Goal: Transaction & Acquisition: Purchase product/service

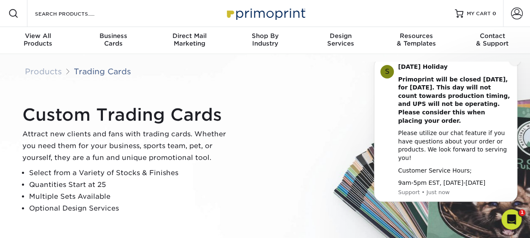
click at [517, 65] on button "Dismiss notification" at bounding box center [514, 59] width 11 height 11
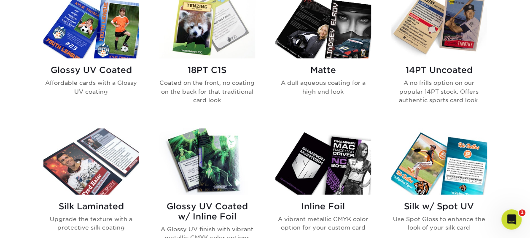
scroll to position [440, 0]
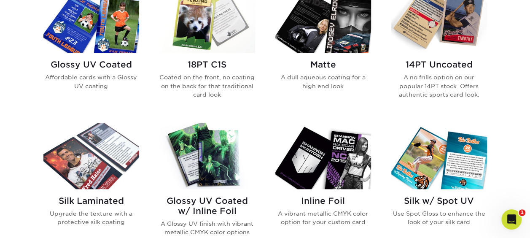
click at [116, 203] on h2 "Silk Laminated" at bounding box center [91, 201] width 96 height 10
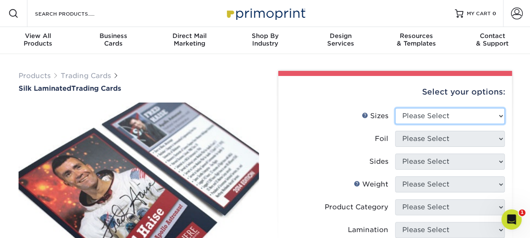
click at [427, 113] on select "Please Select 2.5" x 3.5"" at bounding box center [450, 116] width 110 height 16
select select "2.50x3.50"
click at [395, 108] on select "Please Select 2.5" x 3.5"" at bounding box center [450, 116] width 110 height 16
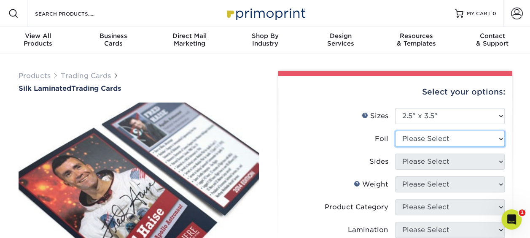
click at [423, 140] on select "Please Select No Yes" at bounding box center [450, 139] width 110 height 16
select select "1"
click at [395, 131] on select "Please Select No Yes" at bounding box center [450, 139] width 110 height 16
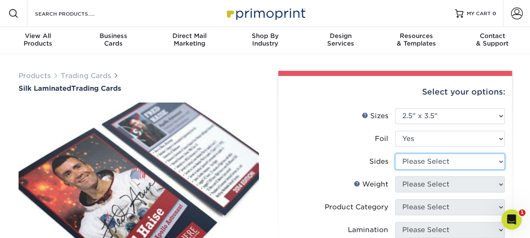
click at [426, 162] on select "Please Select Print Both Sides - Foil Both Sides Print Both Sides - Foil Front …" at bounding box center [450, 161] width 110 height 16
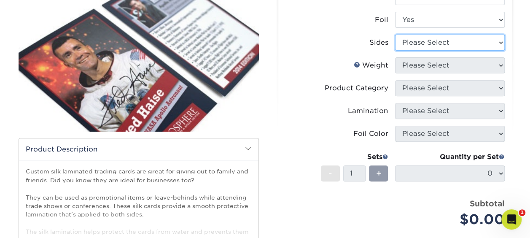
scroll to position [108, 0]
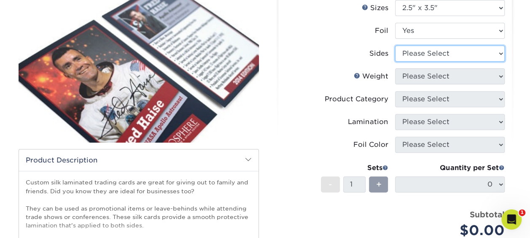
click at [478, 51] on select "Please Select Print Both Sides - Foil Both Sides Print Both Sides - Foil Front …" at bounding box center [450, 54] width 110 height 16
select select "a75ac2f1-9911-48d6-841d-245b5ac08f27"
click at [395, 46] on select "Please Select Print Both Sides - Foil Both Sides Print Both Sides - Foil Front …" at bounding box center [450, 54] width 110 height 16
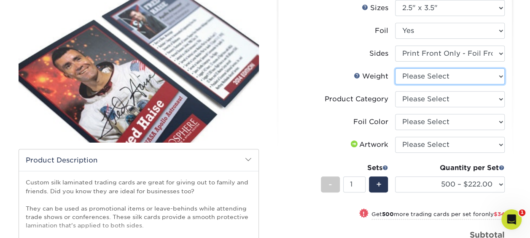
click at [455, 77] on select "Please Select 16PT" at bounding box center [450, 76] width 110 height 16
select select "16PT"
click at [395, 68] on select "Please Select 16PT" at bounding box center [450, 76] width 110 height 16
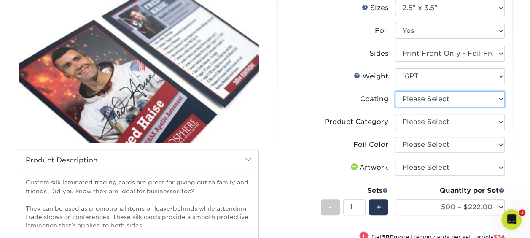
click at [447, 101] on select at bounding box center [450, 99] width 110 height 16
select select "3e7618de-abca-4bda-9f97-8b9129e913d8"
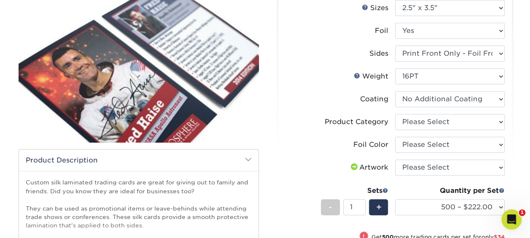
click at [395, 91] on select at bounding box center [450, 99] width 110 height 16
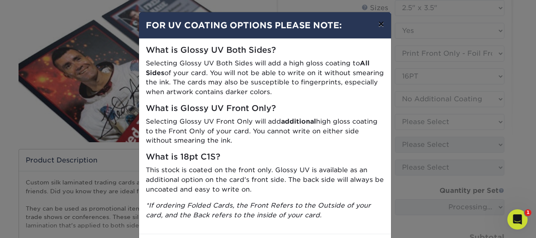
click at [379, 19] on button "×" at bounding box center [380, 24] width 19 height 24
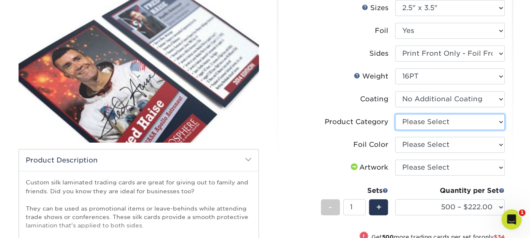
click at [434, 123] on select "Please Select Trading Cards" at bounding box center [450, 122] width 110 height 16
select select "c2f9bce9-36c2-409d-b101-c29d9d031e18"
click at [395, 114] on select "Please Select Trading Cards" at bounding box center [450, 122] width 110 height 16
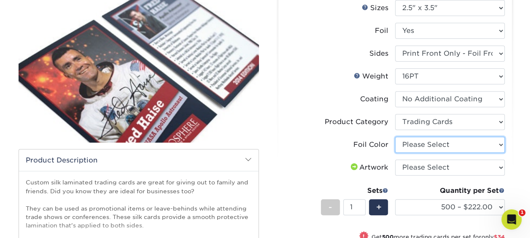
click at [436, 144] on select "Please Select Silver Foil Rose Gold Foil Red Foil Gold Foil Copper Foil Blue Fo…" at bounding box center [450, 145] width 110 height 16
select select "f6b57705-51a7-4c3f-af19-88f31284f15c"
click at [395, 137] on select "Please Select Silver Foil Rose Gold Foil Red Foil Gold Foil Copper Foil Blue Fo…" at bounding box center [450, 145] width 110 height 16
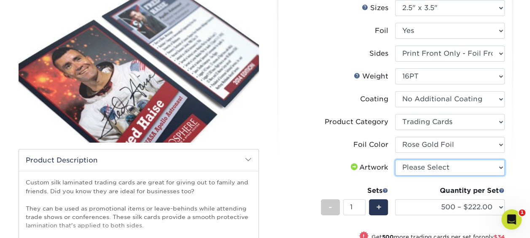
click at [431, 167] on select "Please Select I will upload files I need a design - $100" at bounding box center [450, 167] width 110 height 16
select select "upload"
click at [395, 159] on select "Please Select I will upload files I need a design - $100" at bounding box center [450, 167] width 110 height 16
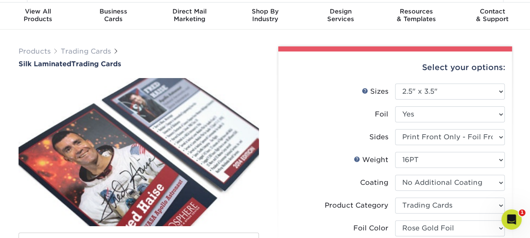
scroll to position [0, 0]
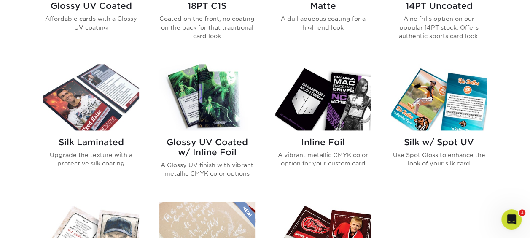
scroll to position [417, 0]
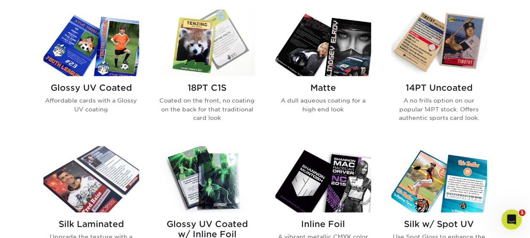
click at [314, 69] on img at bounding box center [323, 43] width 96 height 66
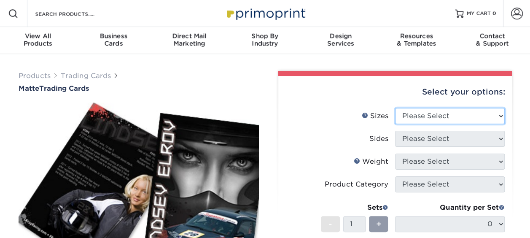
click at [444, 116] on select "Please Select 2.5" x 3.5"" at bounding box center [450, 116] width 110 height 16
select select "2.50x3.50"
click at [395, 108] on select "Please Select 2.5" x 3.5"" at bounding box center [450, 116] width 110 height 16
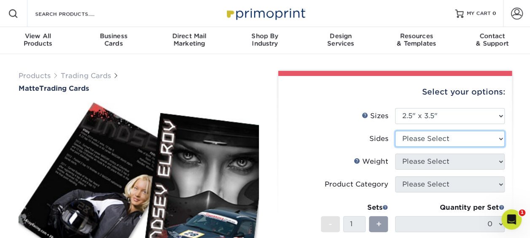
click at [437, 139] on select "Please Select Print Both Sides Print Front Only" at bounding box center [450, 139] width 110 height 16
select select "32d3c223-f82c-492b-b915-ba065a00862f"
click at [395, 131] on select "Please Select Print Both Sides Print Front Only" at bounding box center [450, 139] width 110 height 16
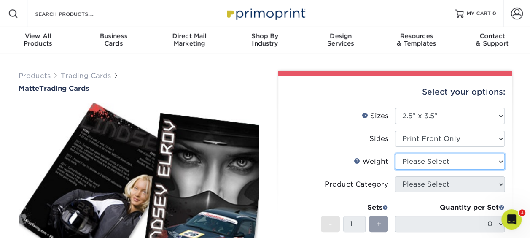
click at [434, 160] on select "Please Select 16PT 14PT" at bounding box center [450, 161] width 110 height 16
select select "16PT"
click at [395, 153] on select "Please Select 16PT 14PT" at bounding box center [450, 161] width 110 height 16
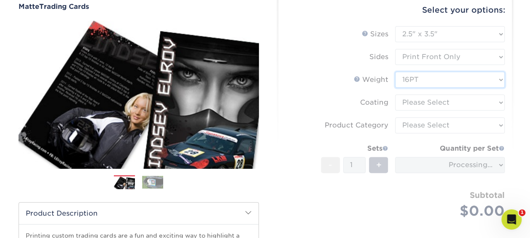
scroll to position [84, 0]
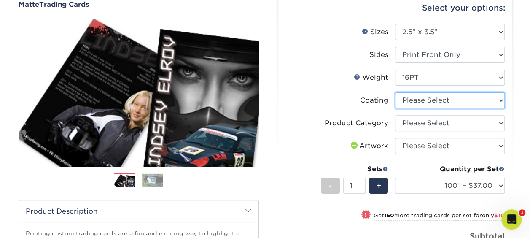
click at [455, 104] on select at bounding box center [450, 100] width 110 height 16
select select "121bb7b5-3b4d-429f-bd8d-bbf80e953313"
click at [395, 92] on select at bounding box center [450, 100] width 110 height 16
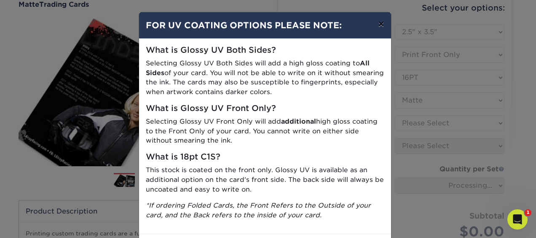
click at [377, 22] on button "×" at bounding box center [380, 24] width 19 height 24
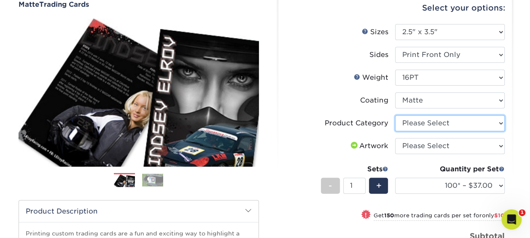
click at [436, 124] on select "Please Select Trading Cards" at bounding box center [450, 123] width 110 height 16
select select "c2f9bce9-36c2-409d-b101-c29d9d031e18"
click at [395, 115] on select "Please Select Trading Cards" at bounding box center [450, 123] width 110 height 16
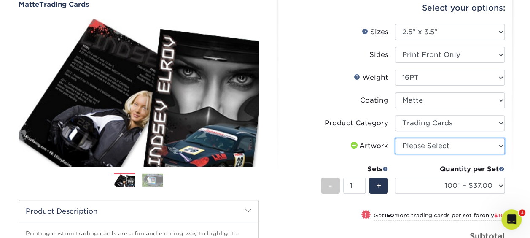
click at [438, 145] on select "Please Select I will upload files I need a design - $100" at bounding box center [450, 146] width 110 height 16
select select "upload"
click at [395, 138] on select "Please Select I will upload files I need a design - $100" at bounding box center [450, 146] width 110 height 16
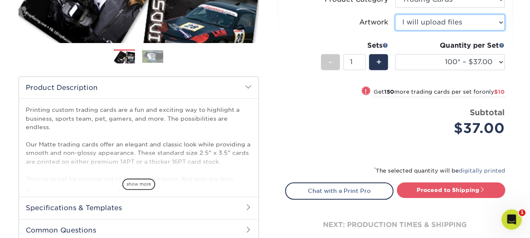
scroll to position [225, 0]
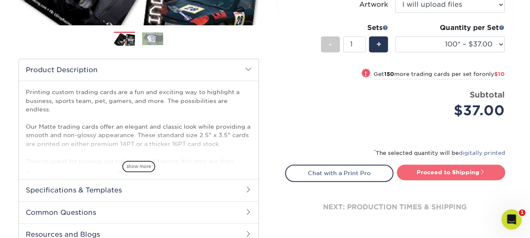
click at [414, 171] on link "Proceed to Shipping" at bounding box center [451, 171] width 108 height 15
type input "Set 1"
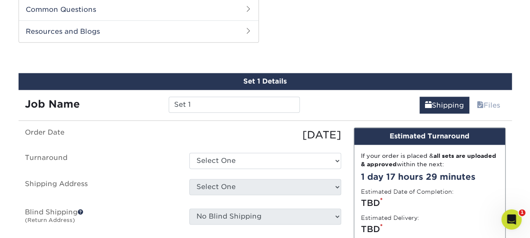
scroll to position [440, 0]
